Goal: Submit feedback/report problem

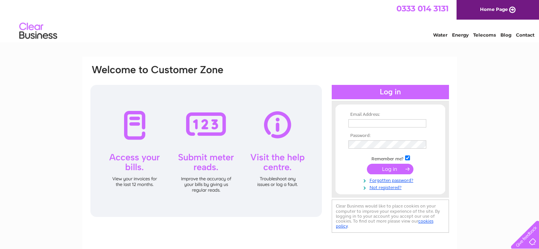
type input "heidi.berry@craftcoop.co.uk"
click at [391, 170] on input "submit" at bounding box center [390, 170] width 46 height 11
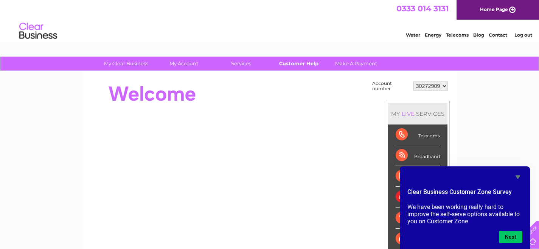
click at [308, 64] on link "Customer Help" at bounding box center [298, 64] width 62 height 14
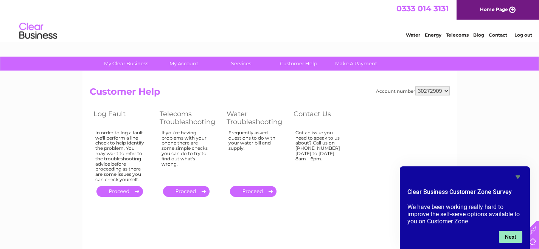
click at [513, 238] on button "Next" at bounding box center [510, 237] width 23 height 12
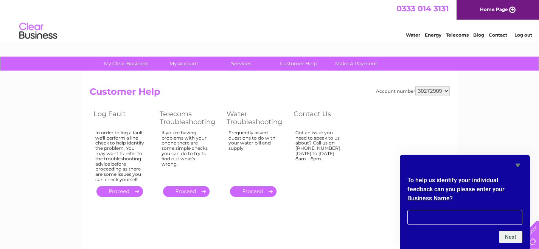
click at [525, 163] on div "To help us identify your individual feedback can you please enter your Business…" at bounding box center [465, 202] width 130 height 94
click at [519, 165] on icon "Hide survey" at bounding box center [517, 165] width 5 height 3
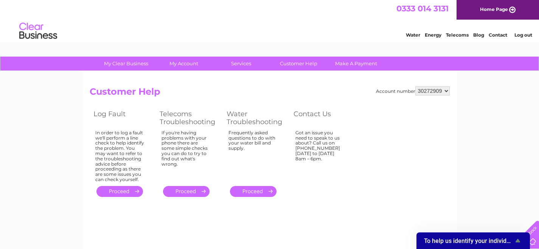
click at [538, 231] on div at bounding box center [523, 233] width 31 height 31
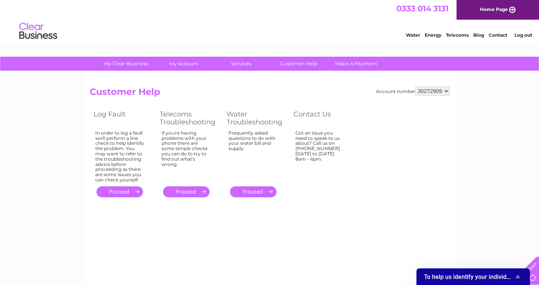
click at [517, 249] on icon "Show survey - To help us identify your individual feedback can you please enter…" at bounding box center [517, 276] width 5 height 3
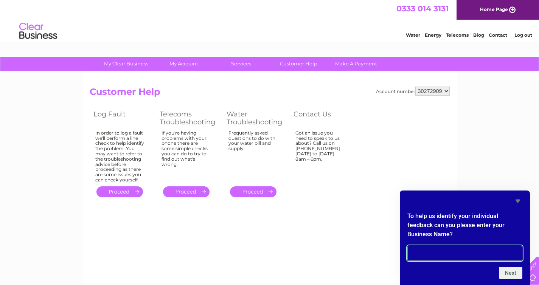
click at [474, 249] on input "text" at bounding box center [464, 253] width 115 height 15
type input "Craft Coop CIC"
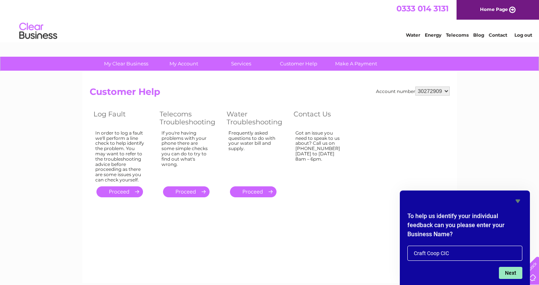
click at [515, 249] on button "Next" at bounding box center [510, 273] width 23 height 12
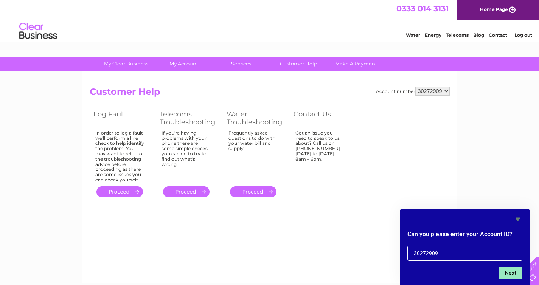
type input "30272909"
click at [506, 249] on button "Next" at bounding box center [510, 273] width 23 height 12
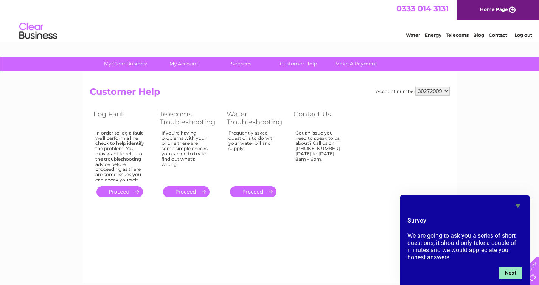
click at [507, 249] on button "Next" at bounding box center [510, 273] width 23 height 12
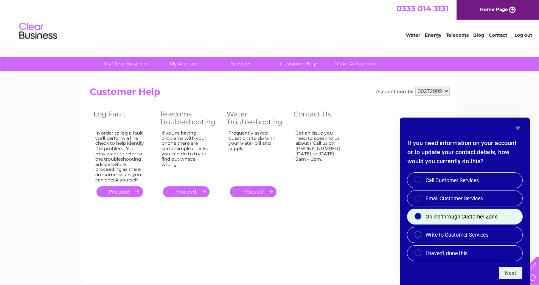
click at [418, 216] on input "Online through Customer Zone" at bounding box center [418, 216] width 5 height 5
radio input "true"
click at [511, 249] on button "Next" at bounding box center [510, 273] width 23 height 12
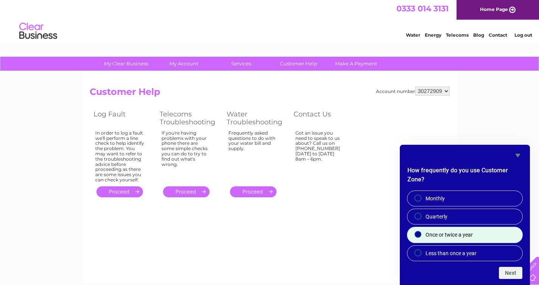
click at [439, 236] on span "Once or twice a year" at bounding box center [448, 235] width 47 height 8
click at [421, 236] on input "Once or twice a year" at bounding box center [418, 234] width 5 height 5
radio input "true"
click at [513, 249] on button "Next" at bounding box center [510, 273] width 23 height 12
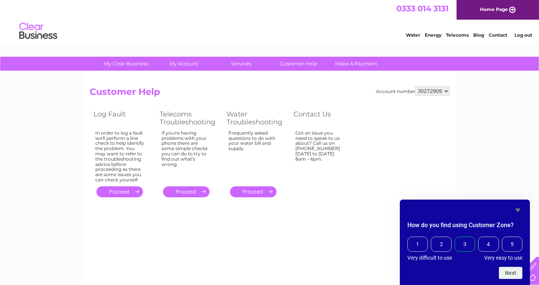
click at [460, 247] on span "3" at bounding box center [464, 244] width 20 height 15
click at [456, 238] on input "3" at bounding box center [456, 238] width 0 height 0
click at [516, 249] on button "Next" at bounding box center [510, 273] width 23 height 12
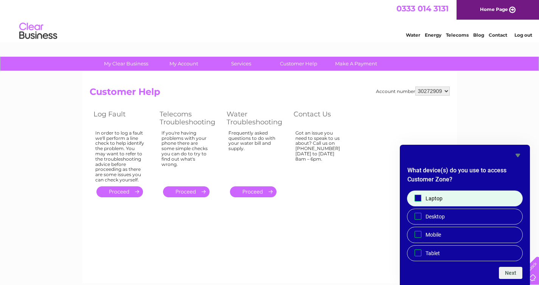
click at [425, 199] on span "Laptop" at bounding box center [433, 199] width 17 height 8
click at [420, 199] on input "Laptop" at bounding box center [417, 197] width 5 height 5
checkbox input "true"
click at [506, 249] on button "Next" at bounding box center [510, 273] width 23 height 12
